Goal: Task Accomplishment & Management: Manage account settings

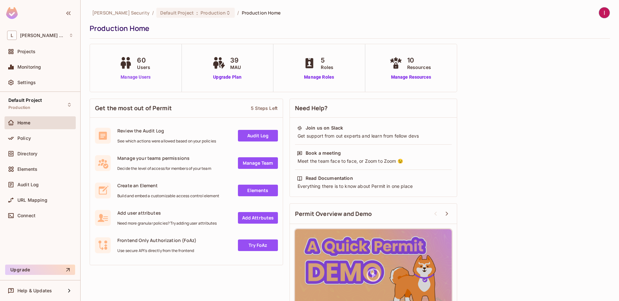
click at [150, 75] on link "Manage Users" at bounding box center [136, 77] width 36 height 7
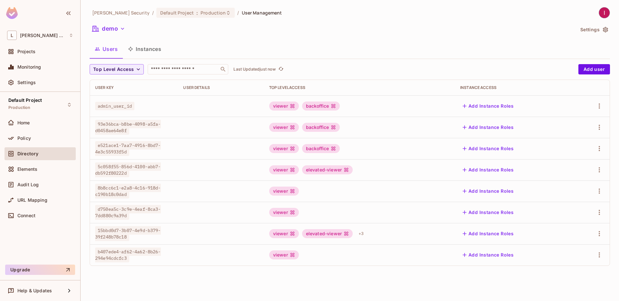
click at [171, 18] on div "Lumia Security / Default Project : Production / User Management" at bounding box center [186, 12] width 192 height 11
click at [201, 14] on span "Production" at bounding box center [213, 13] width 25 height 6
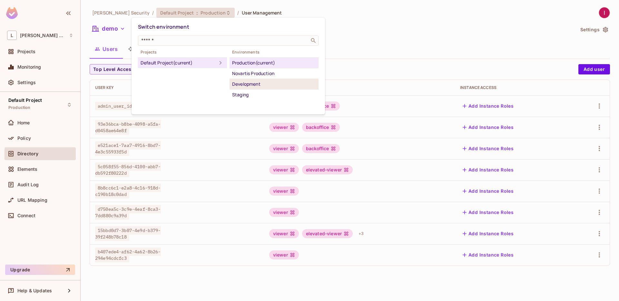
click at [241, 85] on div "Development" at bounding box center [274, 84] width 84 height 8
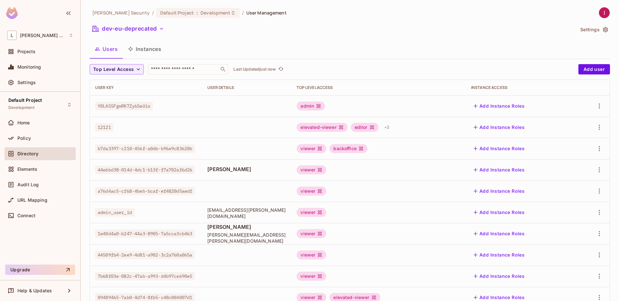
click at [223, 175] on td "Alex" at bounding box center [246, 169] width 89 height 21
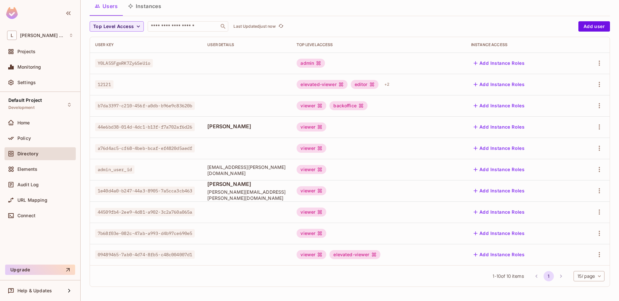
scroll to position [40, 0]
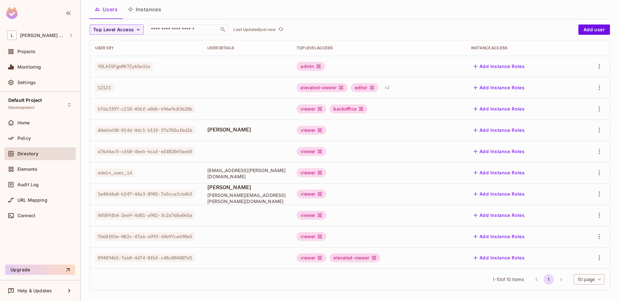
click at [555, 280] on li "pagination navigation" at bounding box center [561, 279] width 12 height 10
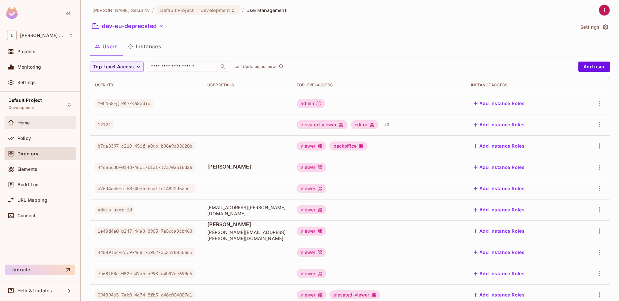
scroll to position [0, 0]
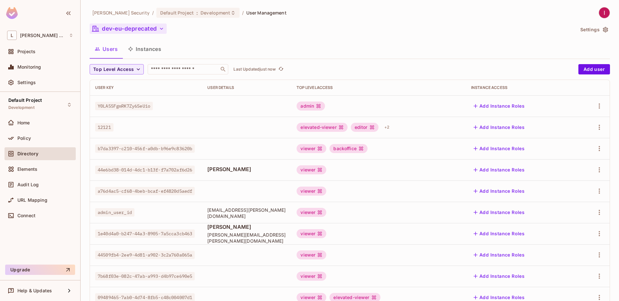
click at [139, 29] on button "dev-eu-deprecated" at bounding box center [128, 29] width 77 height 10
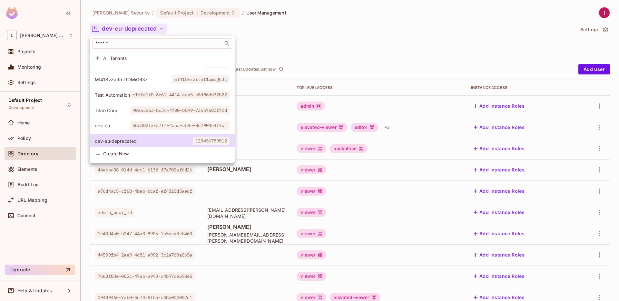
scroll to position [17, 0]
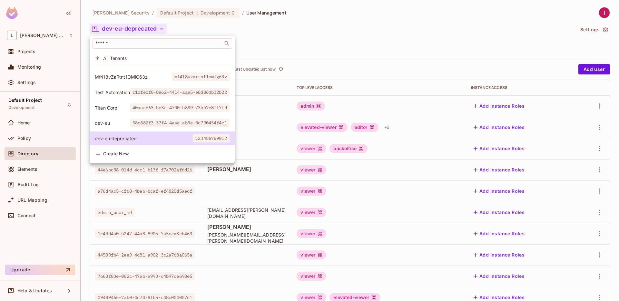
click at [114, 120] on span "dev-eu" at bounding box center [112, 123] width 35 height 6
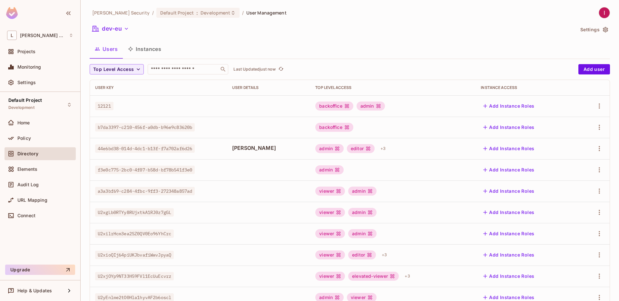
click at [233, 153] on td "Alex" at bounding box center [268, 148] width 83 height 21
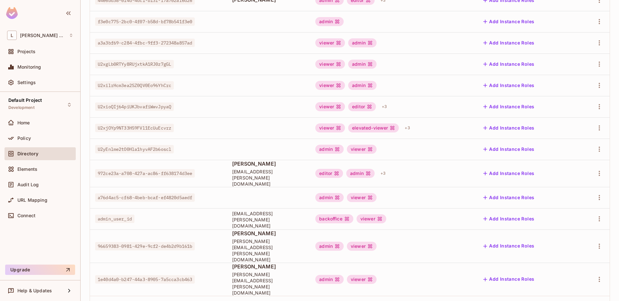
scroll to position [149, 0]
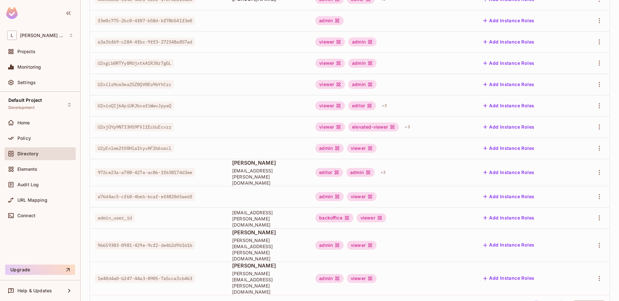
click at [560, 301] on icon "Go to next page" at bounding box center [561, 305] width 2 height 3
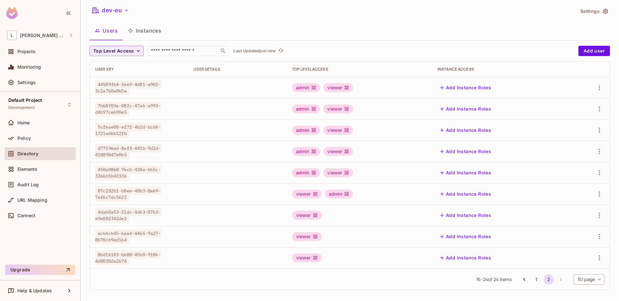
scroll to position [22, 0]
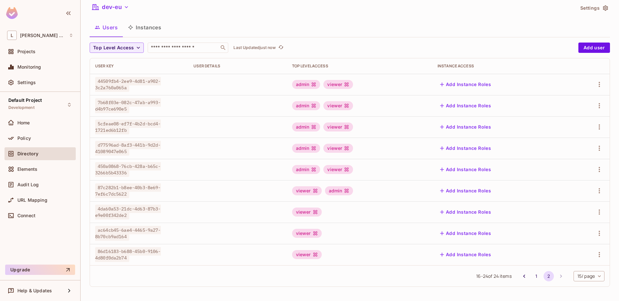
click at [528, 270] on div "16 - 24 of 24 items 1 2 15 / page ** ​" at bounding box center [350, 275] width 520 height 21
click at [531, 274] on button "1" at bounding box center [536, 276] width 10 height 10
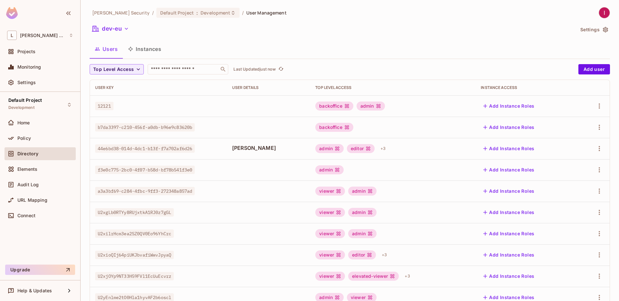
click at [374, 159] on td "admin editor + 3" at bounding box center [392, 148] width 165 height 21
